Goal: Task Accomplishment & Management: Manage account settings

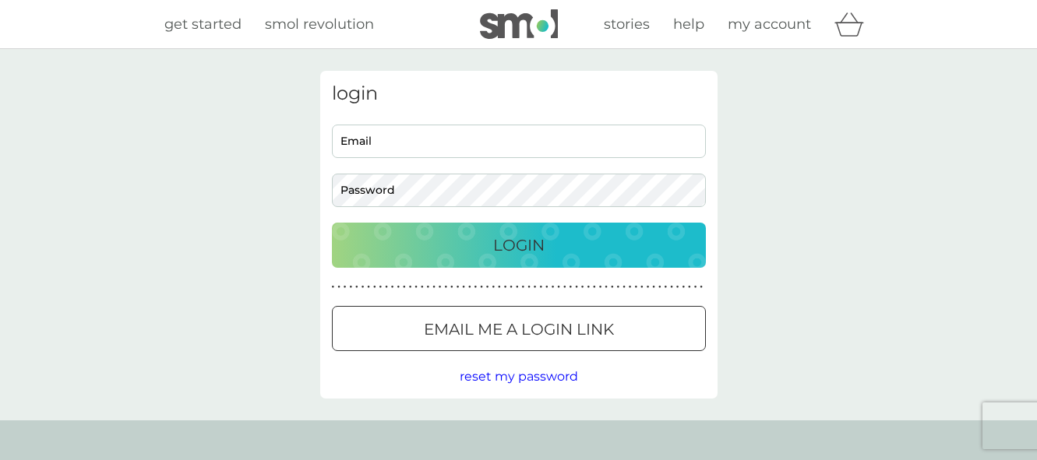
type input "c.a.gillrosary@gmail.com"
click at [541, 249] on p "Login" at bounding box center [518, 245] width 51 height 25
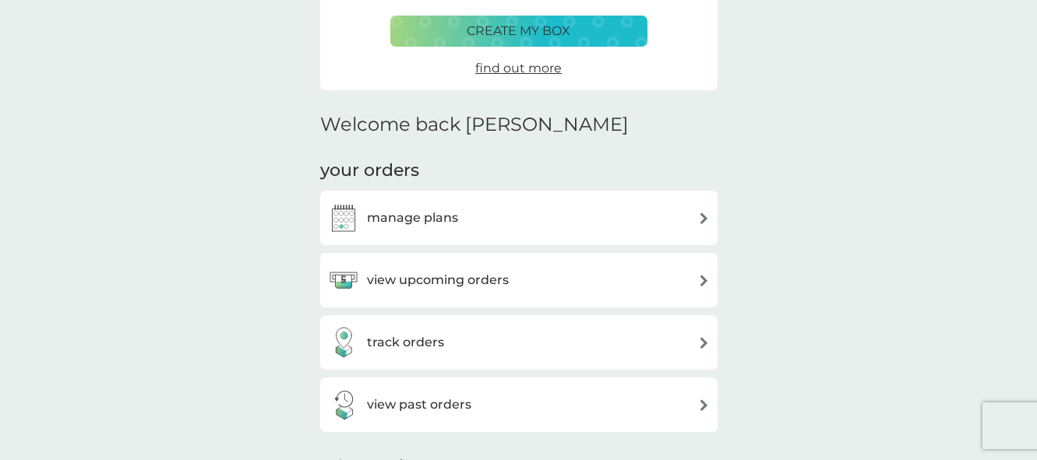
scroll to position [311, 0]
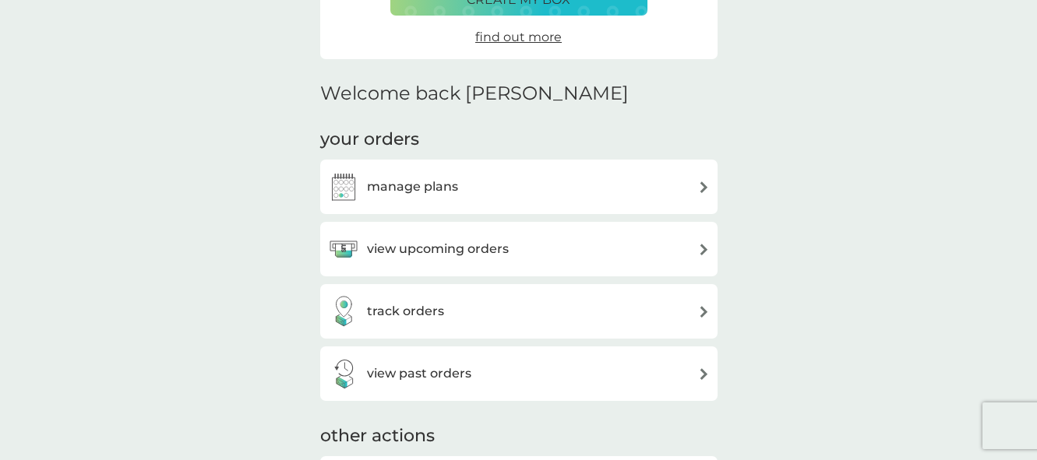
click at [702, 250] on img at bounding box center [704, 250] width 12 height 12
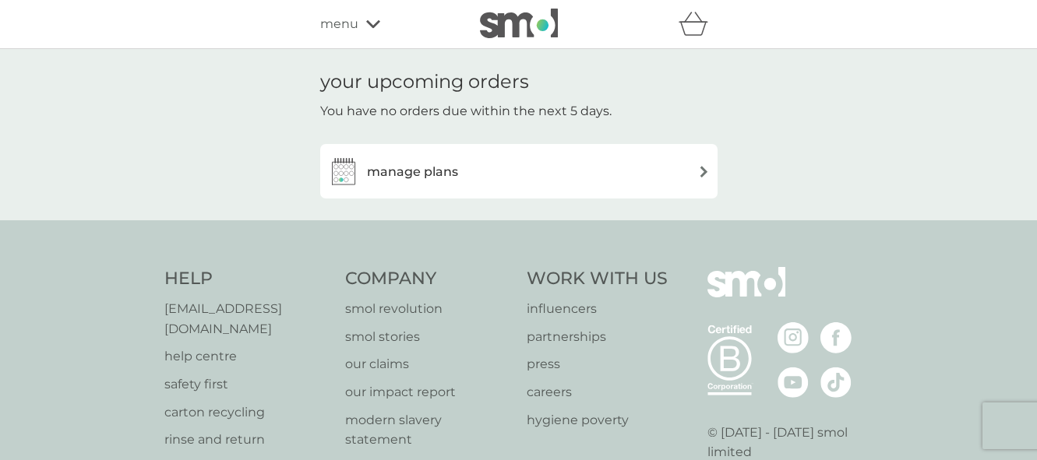
click at [704, 171] on img at bounding box center [704, 172] width 12 height 12
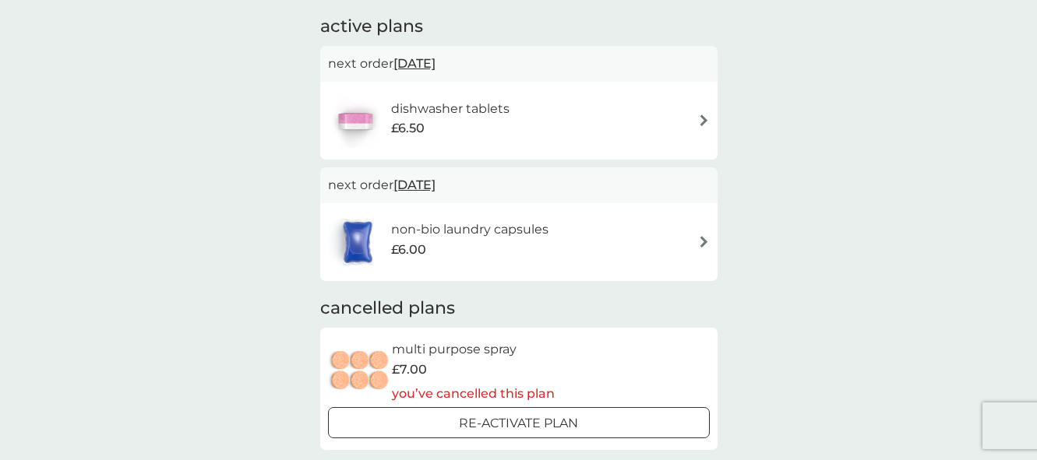
scroll to position [311, 0]
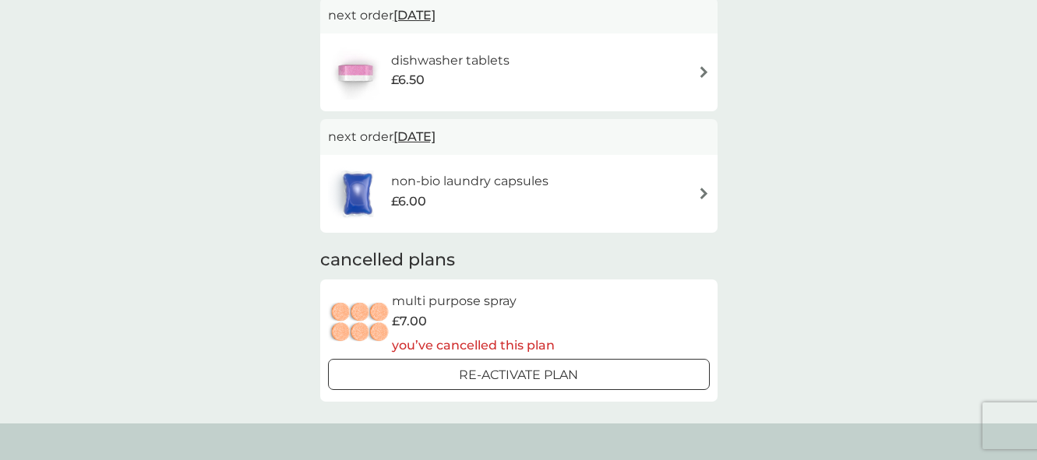
click at [703, 195] on img at bounding box center [704, 194] width 12 height 12
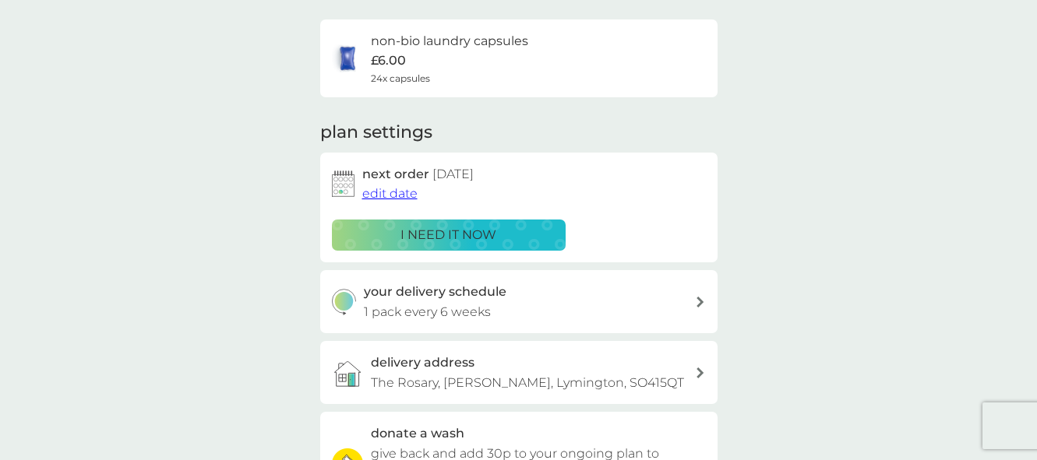
scroll to position [156, 0]
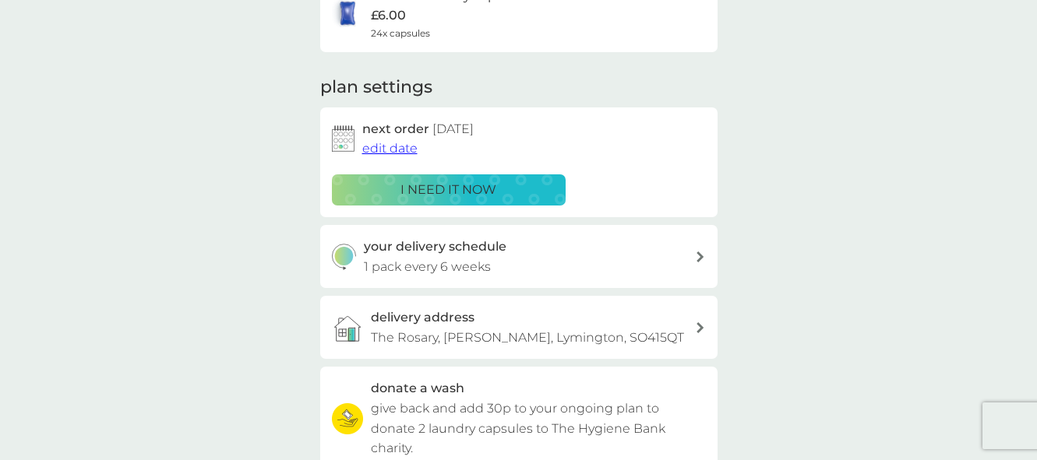
click at [466, 185] on p "i need it now" at bounding box center [448, 190] width 96 height 20
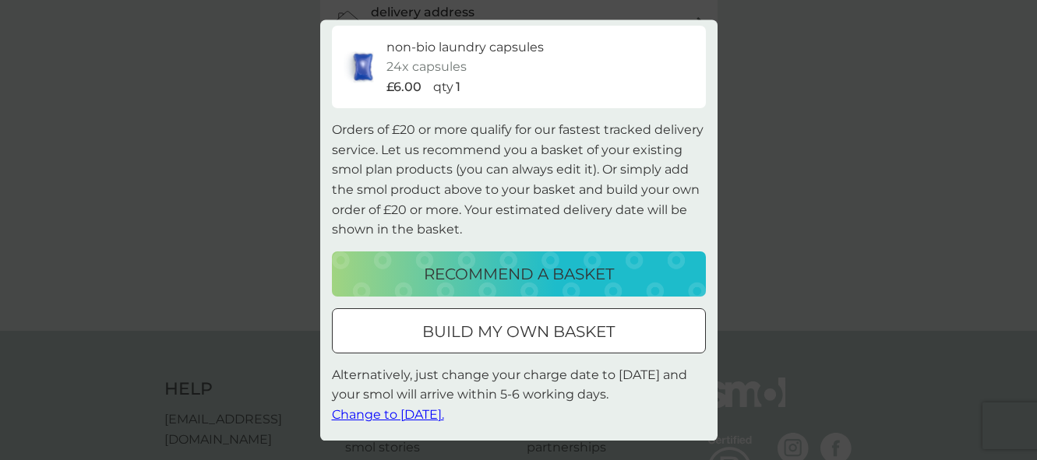
scroll to position [467, 0]
click at [424, 416] on span "Change to [DATE]." at bounding box center [388, 415] width 112 height 15
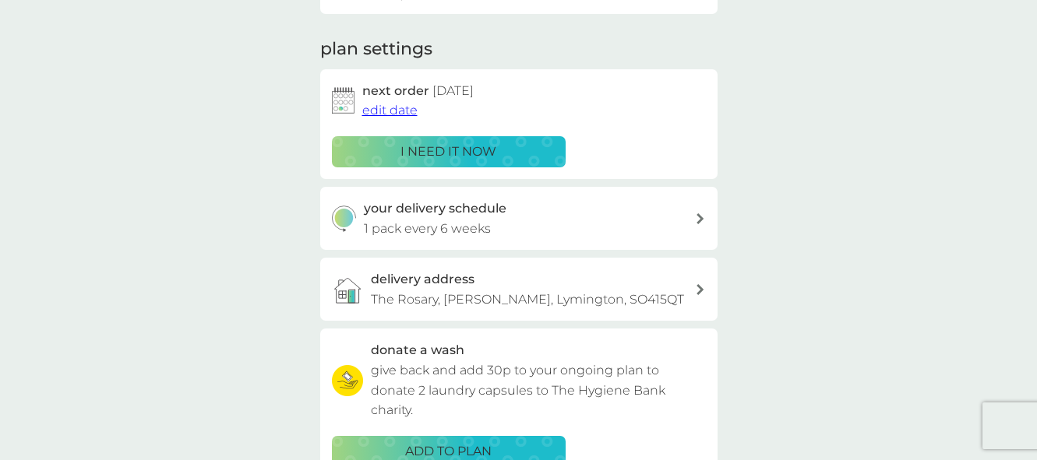
scroll to position [156, 0]
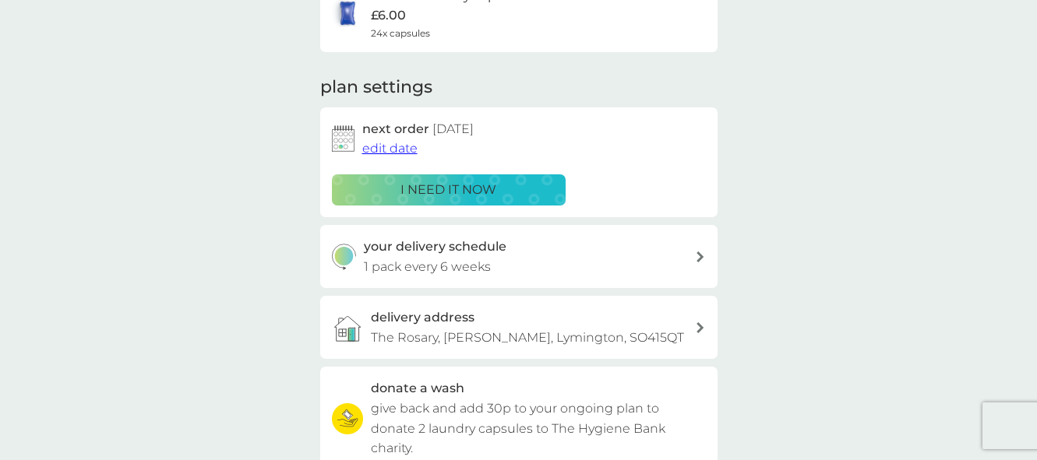
click at [398, 149] on span "edit date" at bounding box center [389, 148] width 55 height 15
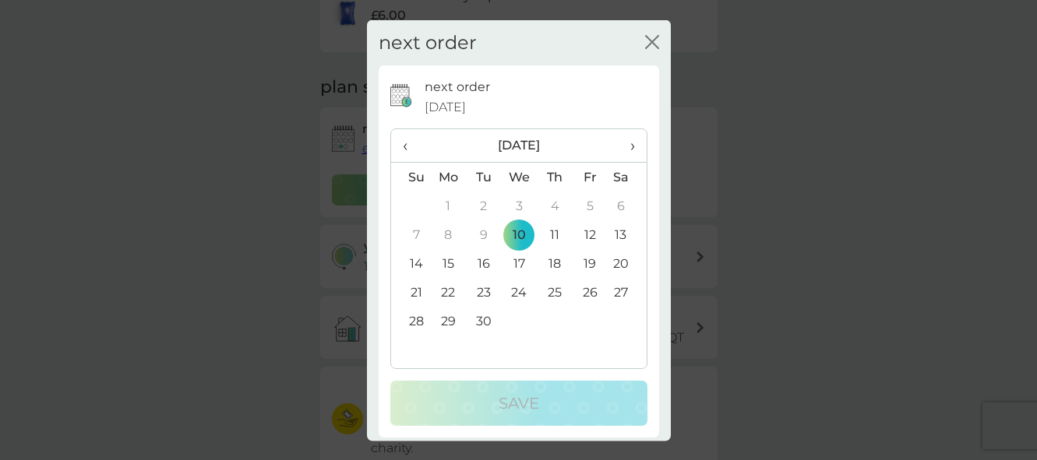
click at [516, 234] on td "10" at bounding box center [519, 234] width 36 height 29
click at [645, 44] on icon "close" at bounding box center [652, 41] width 14 height 14
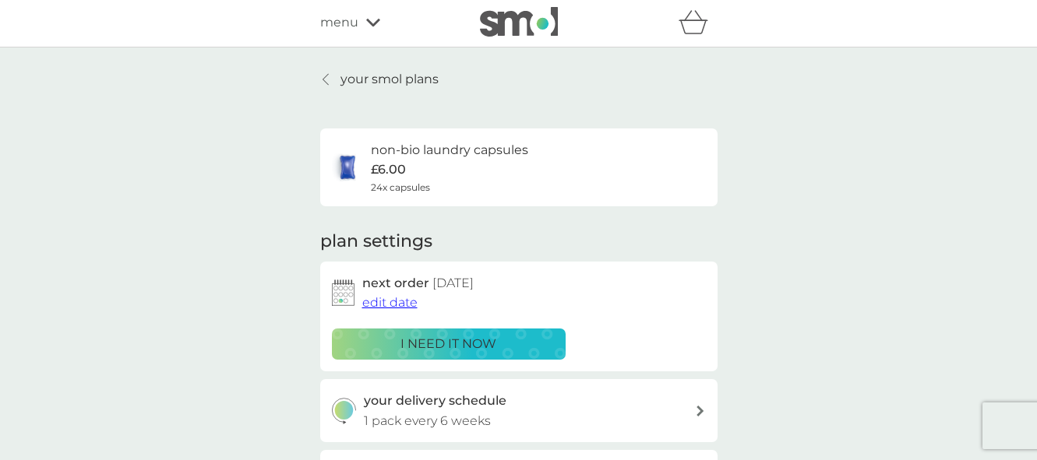
scroll to position [0, 0]
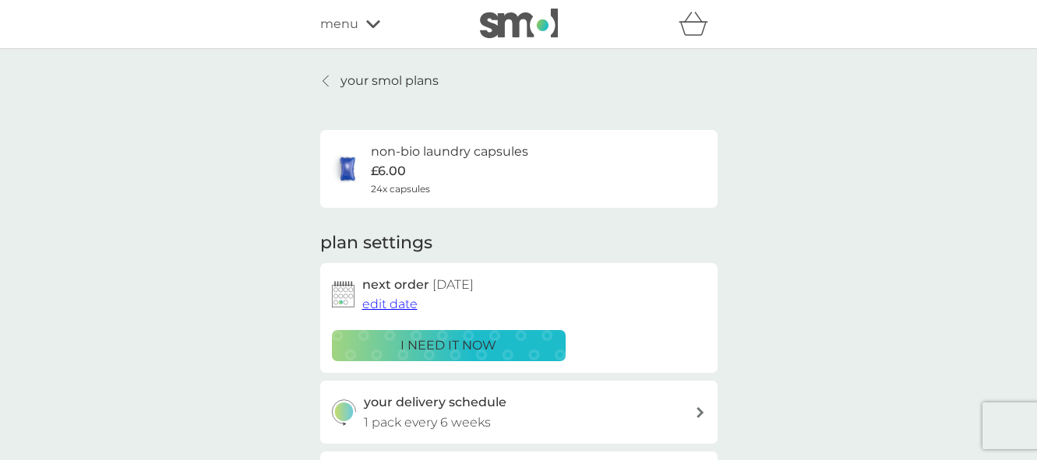
click at [370, 79] on p "your smol plans" at bounding box center [389, 81] width 98 height 20
